Goal: Find specific page/section: Find specific page/section

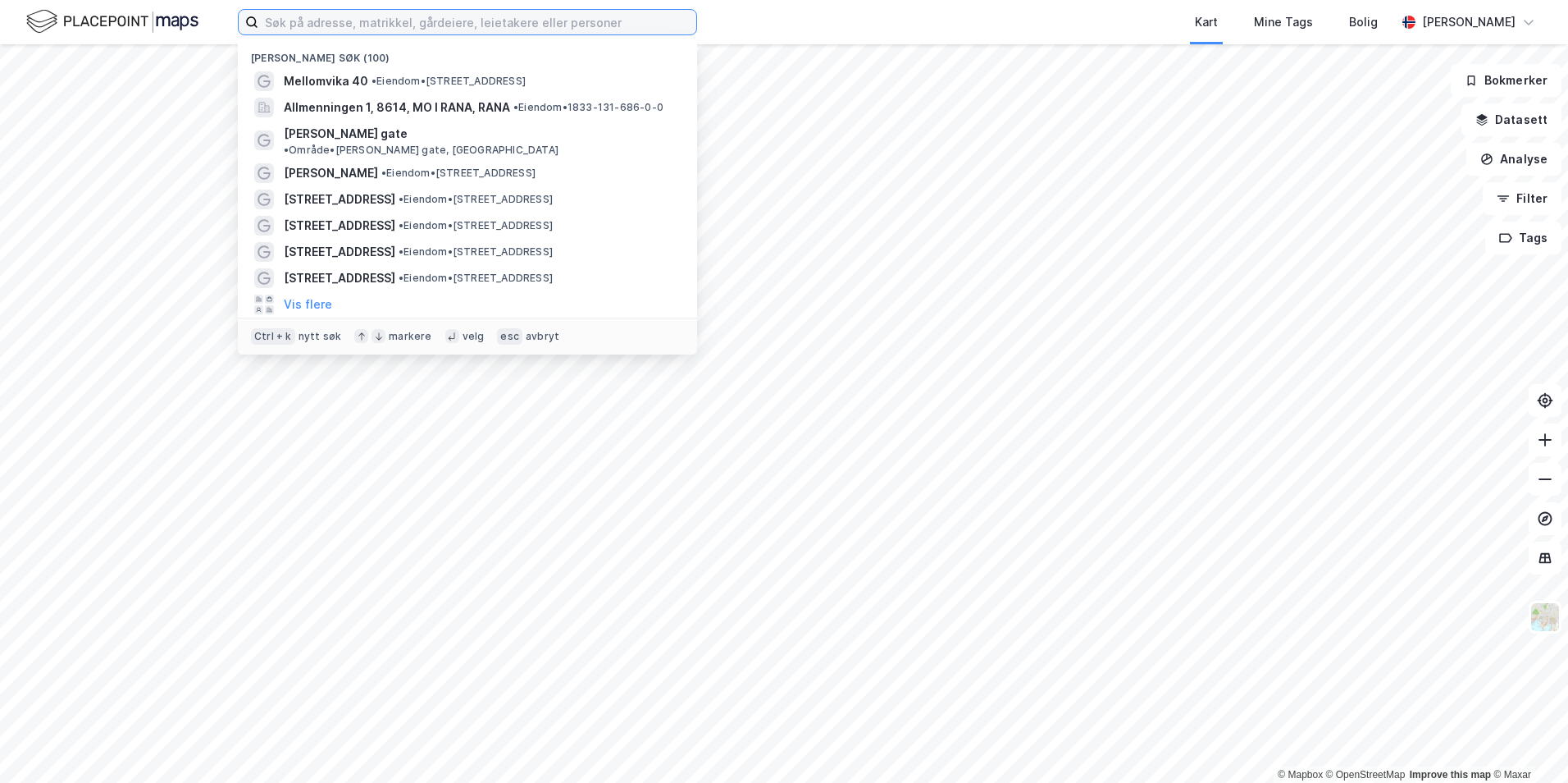
click at [368, 21] on input at bounding box center [477, 22] width 438 height 25
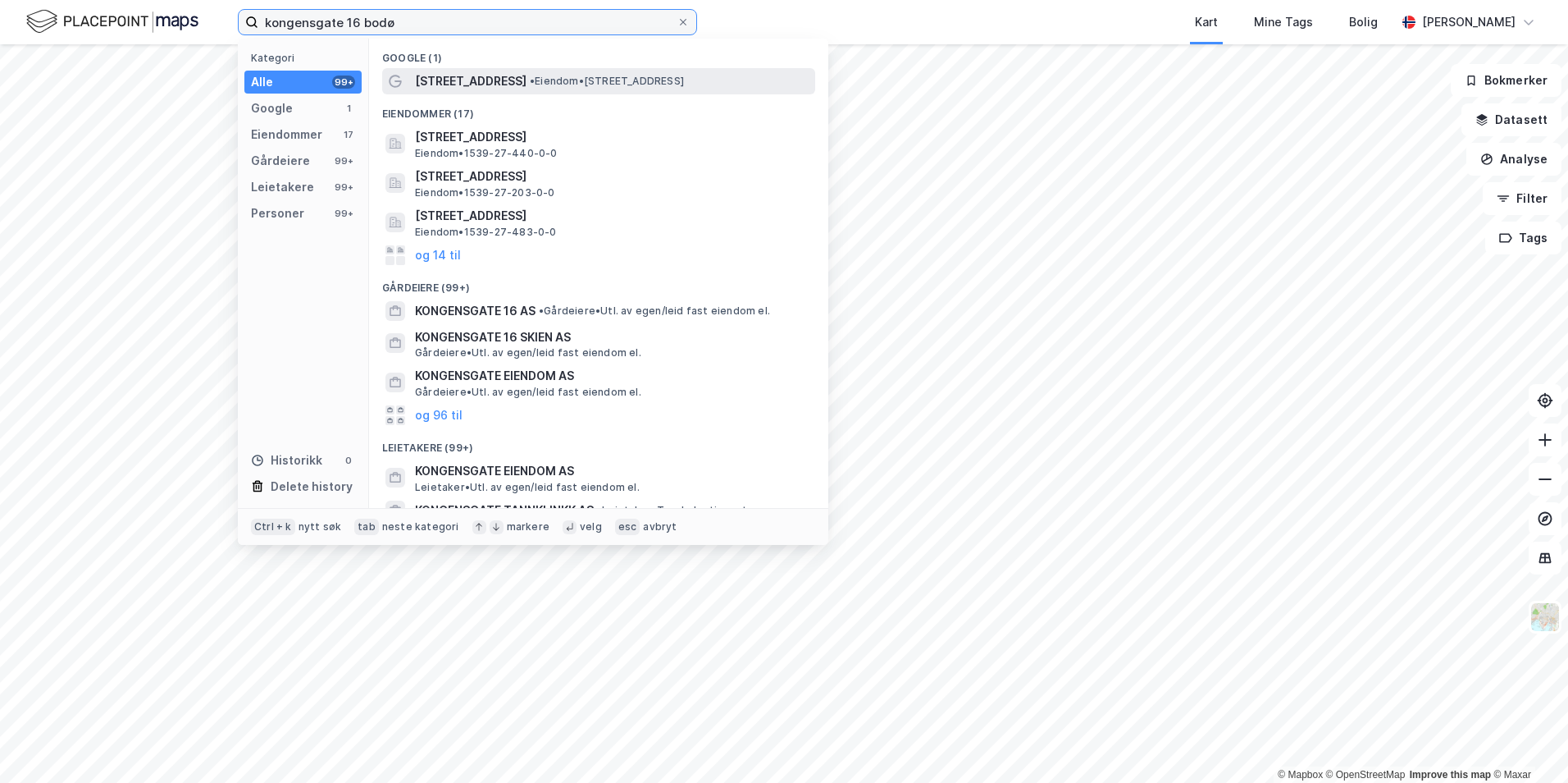
type input "kongensgate 16 bodø"
